Goal: Task Accomplishment & Management: Manage account settings

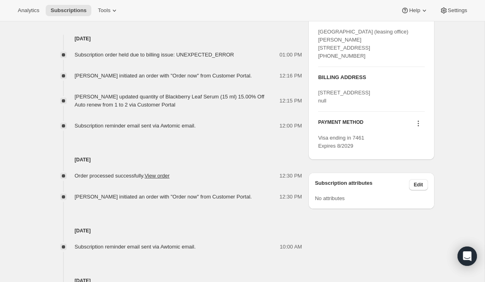
scroll to position [423, 0]
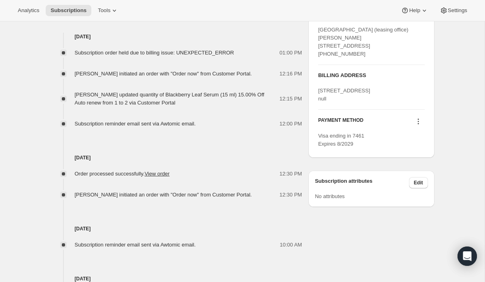
click at [418, 126] on icon at bounding box center [418, 122] width 8 height 8
click at [404, 199] on span "Add credit card" at bounding box center [405, 197] width 35 height 6
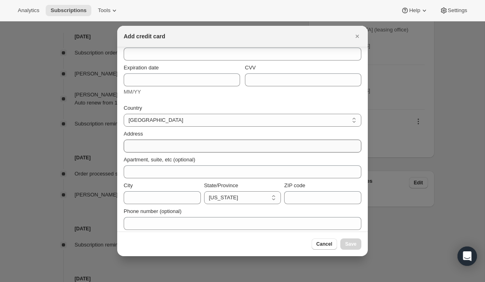
scroll to position [50, 0]
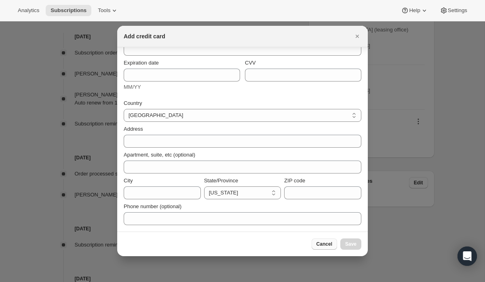
click at [316, 247] on span "Cancel" at bounding box center [324, 244] width 16 height 6
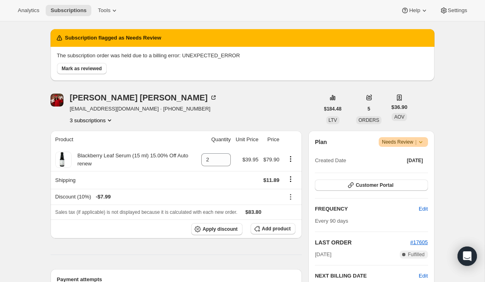
scroll to position [0, 0]
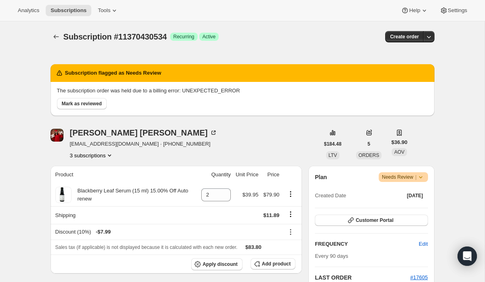
click at [421, 179] on icon at bounding box center [421, 177] width 8 height 8
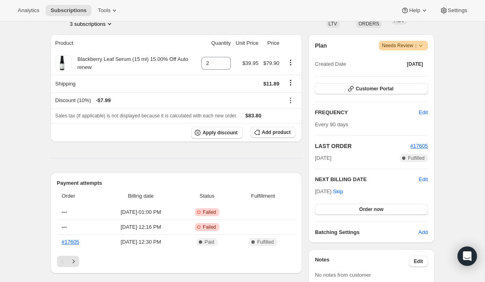
scroll to position [133, 0]
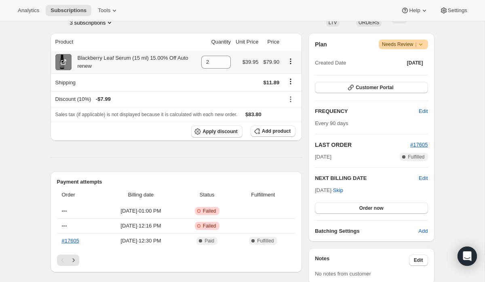
click at [60, 61] on icon at bounding box center [63, 62] width 8 height 8
click at [263, 130] on span "Add product" at bounding box center [276, 131] width 29 height 6
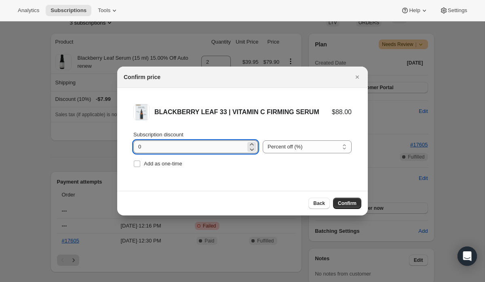
click at [170, 146] on input "0" at bounding box center [189, 147] width 112 height 13
type input "48.05"
click at [291, 152] on select "Percent off (%) Amount off ($)" at bounding box center [307, 147] width 89 height 13
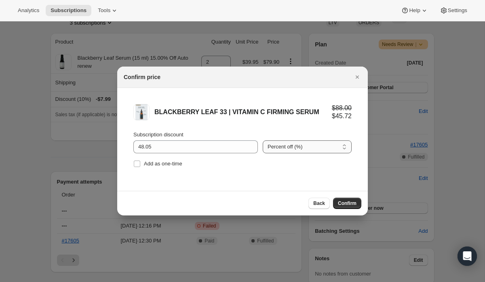
select select "fixed"
click at [263, 141] on select "Percent off (%) Amount off ($)" at bounding box center [307, 147] width 89 height 13
click at [348, 204] on span "Confirm" at bounding box center [347, 203] width 19 height 6
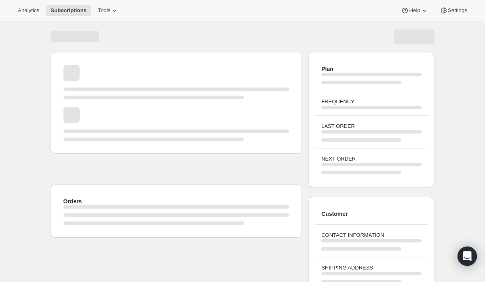
scroll to position [83, 0]
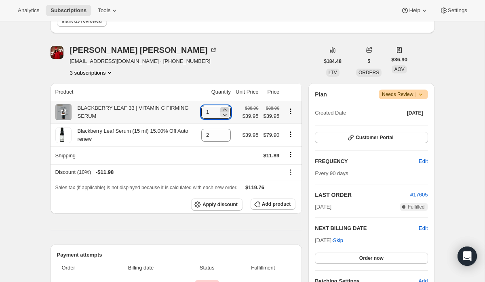
click at [223, 108] on icon at bounding box center [225, 110] width 8 height 8
type input "2"
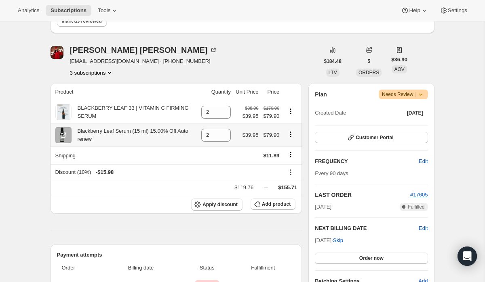
click at [291, 135] on icon "Product actions" at bounding box center [291, 135] width 8 height 8
click at [289, 135] on icon "Product actions" at bounding box center [291, 135] width 8 height 8
click at [223, 138] on icon at bounding box center [225, 138] width 4 height 2
type input "0"
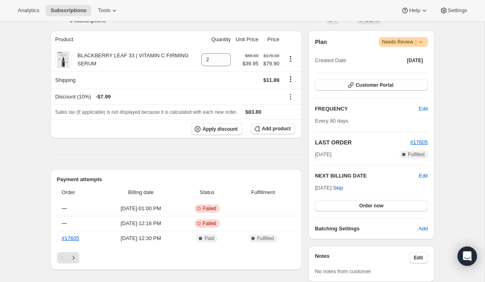
scroll to position [138, 0]
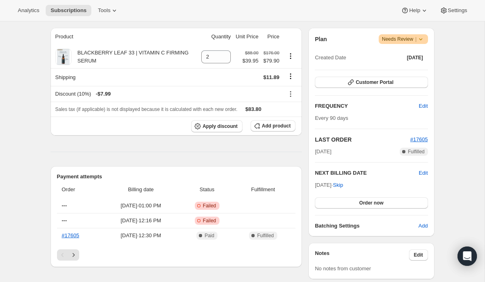
click at [400, 39] on span "Needs Review |" at bounding box center [403, 39] width 43 height 8
click at [423, 40] on icon at bounding box center [421, 39] width 8 height 8
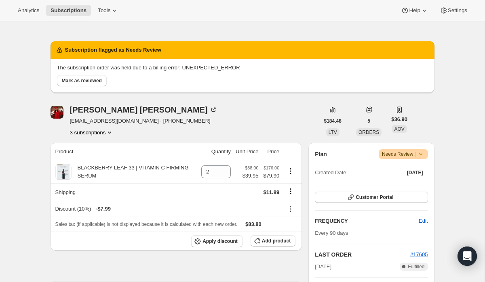
scroll to position [11, 0]
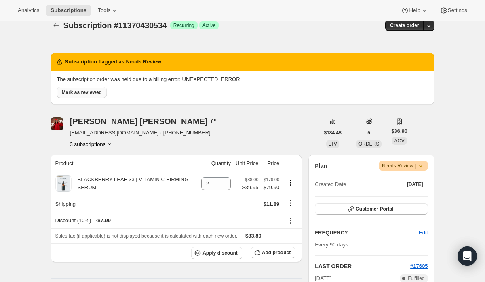
click at [100, 96] on button "Mark as reviewed" at bounding box center [82, 92] width 50 height 11
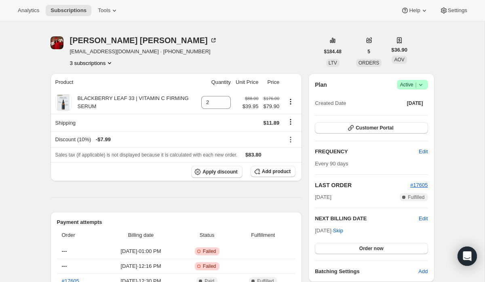
scroll to position [0, 0]
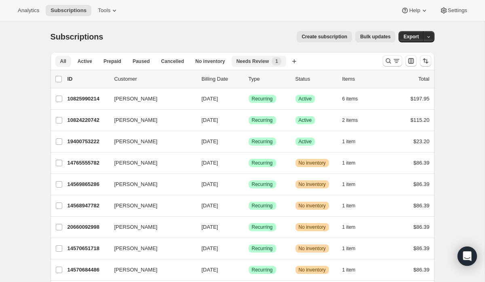
click at [249, 60] on span "Needs Review" at bounding box center [252, 61] width 33 height 6
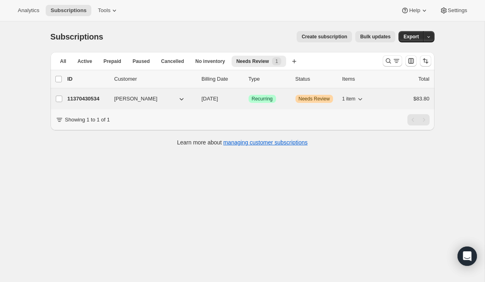
click at [360, 99] on icon "button" at bounding box center [360, 99] width 8 height 8
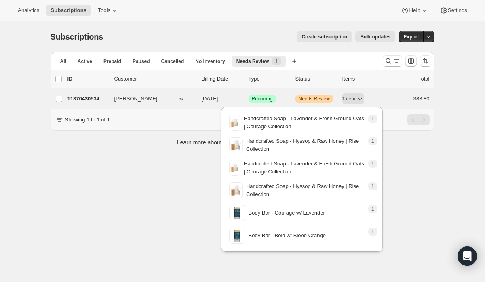
click at [94, 99] on p "11370430534" at bounding box center [87, 99] width 40 height 8
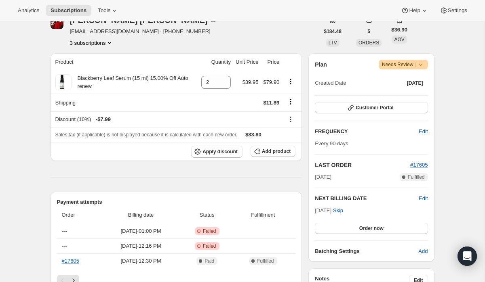
scroll to position [111, 0]
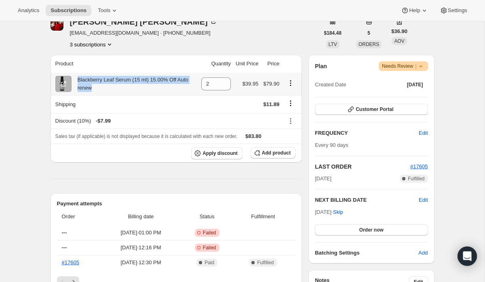
drag, startPoint x: 109, startPoint y: 90, endPoint x: 75, endPoint y: 81, distance: 35.5
click at [75, 81] on div "Blackberry Leaf Serum (15 ml) 15.00% Off Auto renew" at bounding box center [134, 84] width 125 height 16
copy div "Blackberry Leaf Serum (15 ml) 15.00% Off Auto renew"
